Goal: Task Accomplishment & Management: Use online tool/utility

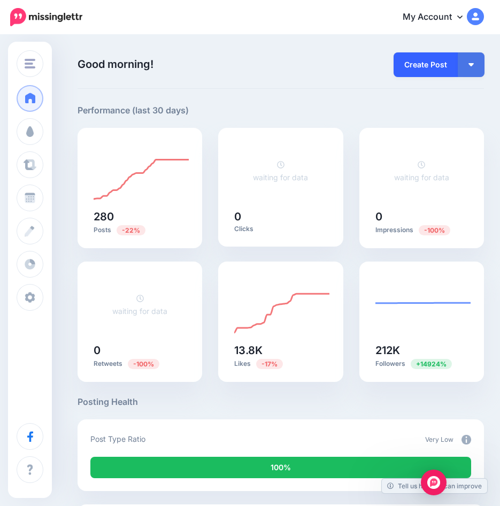
click at [435, 57] on link "Create Post" at bounding box center [426, 64] width 64 height 25
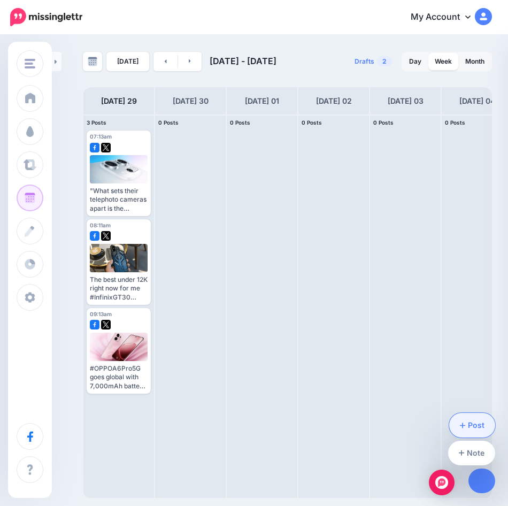
click at [472, 429] on link "Post" at bounding box center [472, 425] width 47 height 25
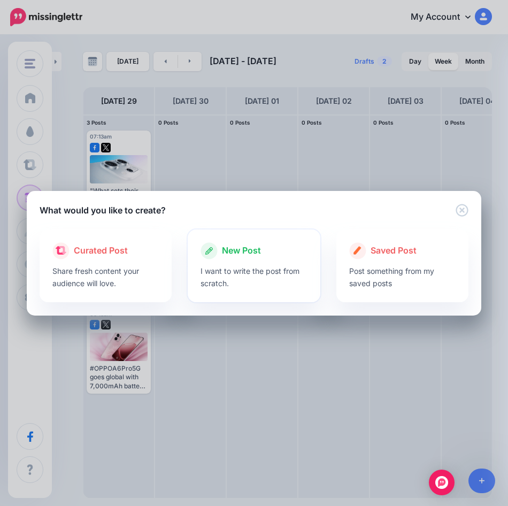
click at [218, 257] on div "New Post" at bounding box center [254, 250] width 106 height 17
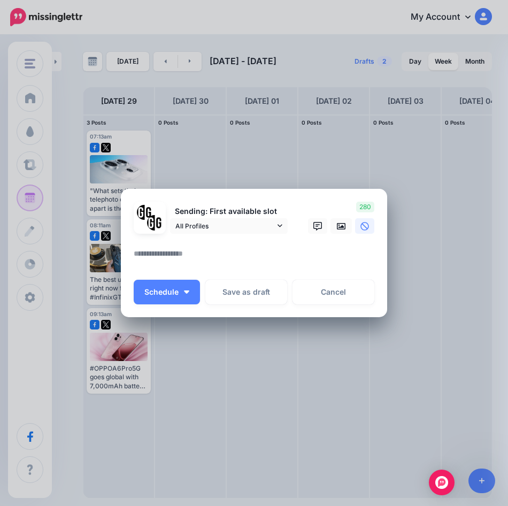
click at [206, 260] on textarea at bounding box center [257, 257] width 246 height 21
click at [217, 254] on textarea "To enrich screen reader interactions, please activate Accessibility in Grammarl…" at bounding box center [257, 257] width 246 height 21
